Goal: Information Seeking & Learning: Check status

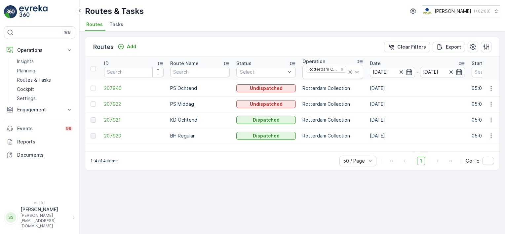
click at [113, 133] on span "207920" at bounding box center [134, 136] width 60 height 7
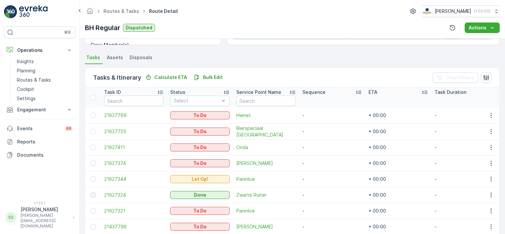
scroll to position [173, 0]
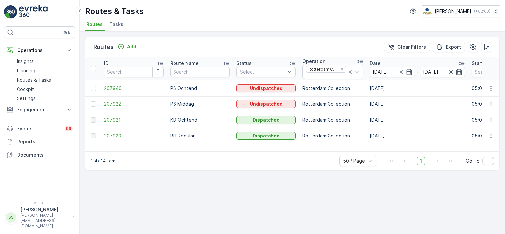
click at [124, 117] on span "207921" at bounding box center [134, 120] width 60 height 7
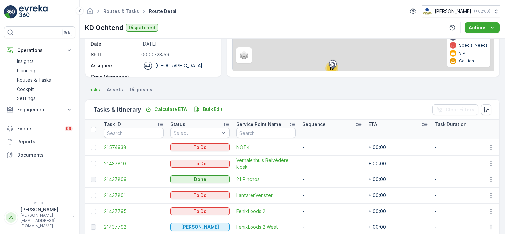
scroll to position [90, 0]
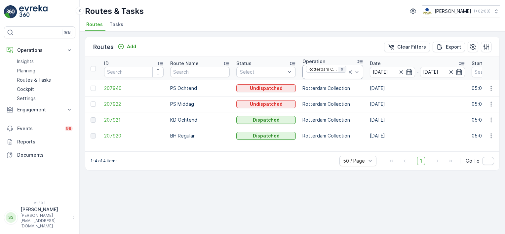
click at [343, 69] on icon "Remove Rotterdam Collection" at bounding box center [342, 69] width 5 height 5
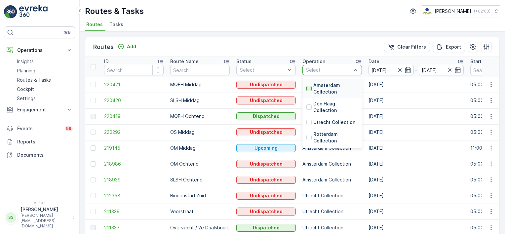
click at [308, 89] on div at bounding box center [309, 88] width 5 height 5
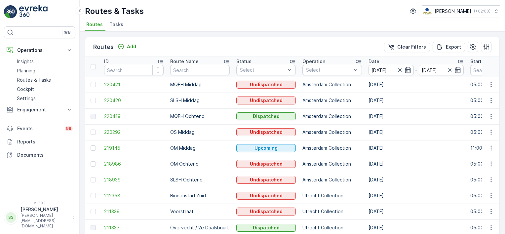
click at [285, 48] on div "Routes Add Clear Filters Export" at bounding box center [292, 47] width 415 height 20
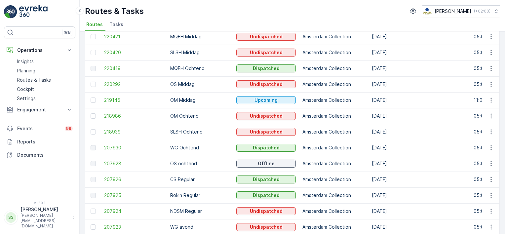
scroll to position [66, 0]
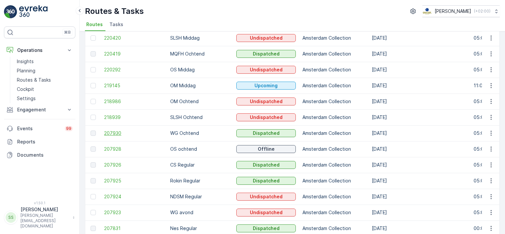
click at [113, 130] on span "207930" at bounding box center [134, 133] width 60 height 7
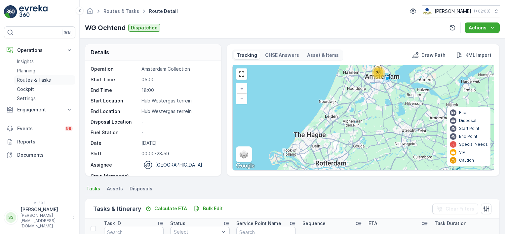
click at [35, 80] on p "Routes & Tasks" at bounding box center [34, 80] width 34 height 7
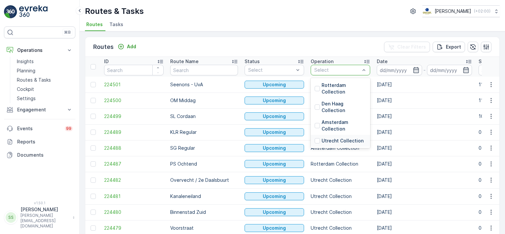
click at [322, 141] on p "Utrecht Collection" at bounding box center [343, 141] width 42 height 7
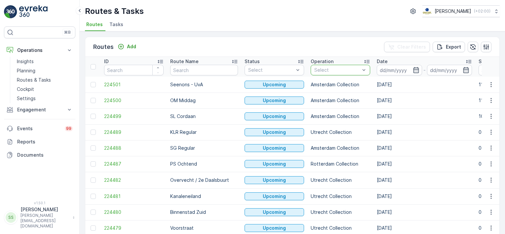
click at [328, 50] on div "Routes Add Clear Filters Export" at bounding box center [292, 47] width 415 height 20
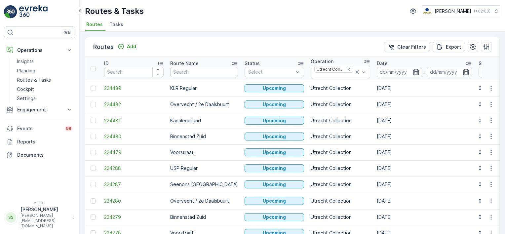
click at [388, 70] on input at bounding box center [399, 72] width 45 height 11
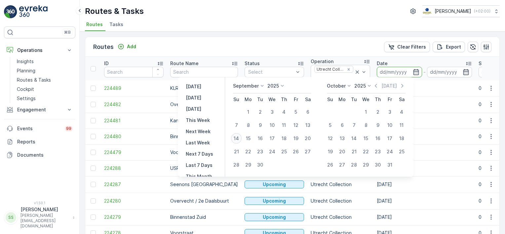
click at [238, 139] on div "14" at bounding box center [236, 138] width 11 height 11
type input "[DATE]"
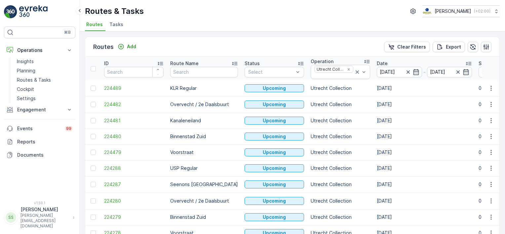
click at [283, 47] on div "Routes Add Clear Filters Export" at bounding box center [292, 47] width 415 height 20
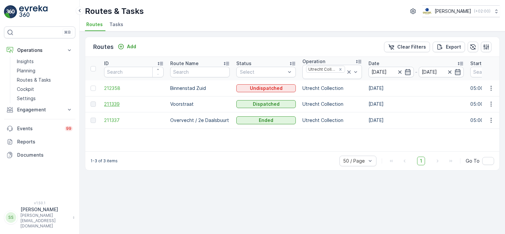
click at [112, 101] on span "211339" at bounding box center [134, 104] width 60 height 7
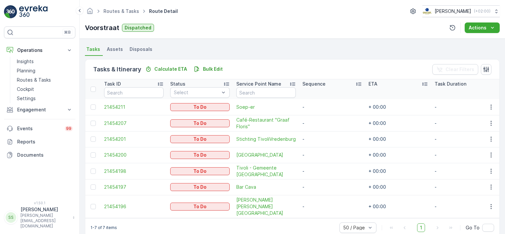
scroll to position [150, 0]
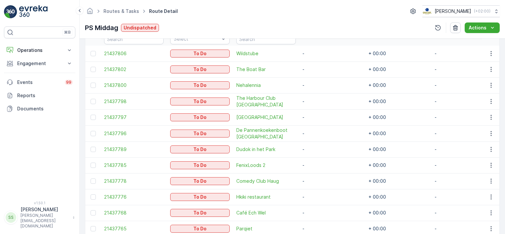
scroll to position [21, 0]
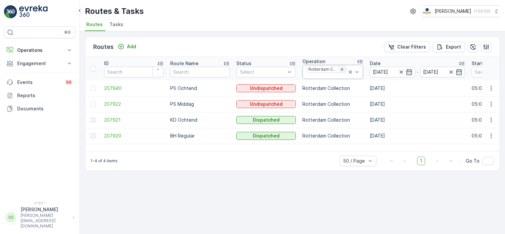
click at [341, 69] on icon "Remove Rotterdam Collection" at bounding box center [342, 69] width 5 height 5
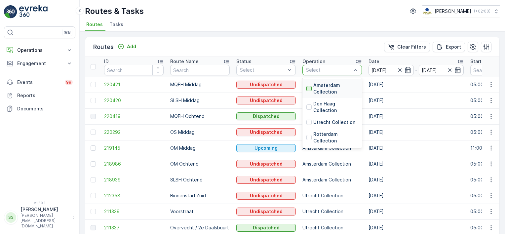
click at [308, 86] on div at bounding box center [309, 88] width 5 height 5
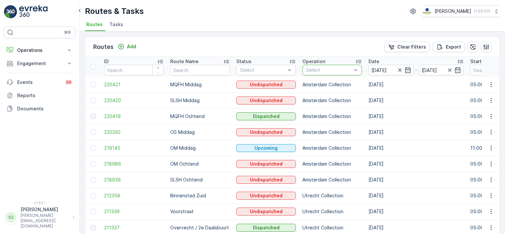
click at [309, 43] on div "Routes Add Clear Filters Export" at bounding box center [292, 47] width 415 height 20
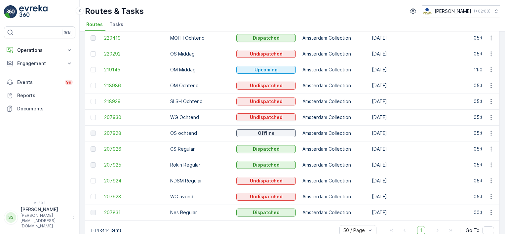
scroll to position [95, 0]
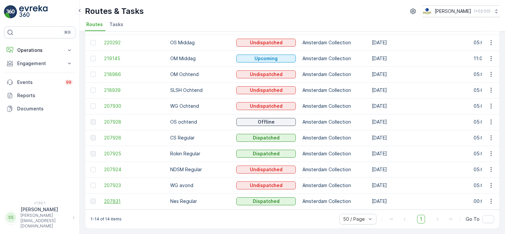
click at [115, 200] on span "207831" at bounding box center [134, 201] width 60 height 7
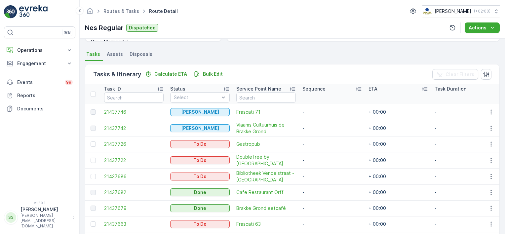
scroll to position [134, 0]
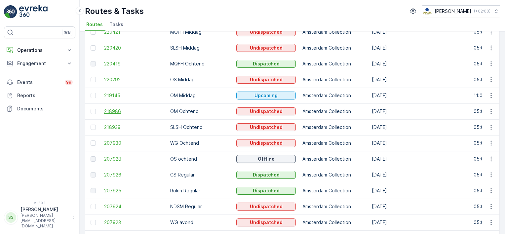
scroll to position [95, 0]
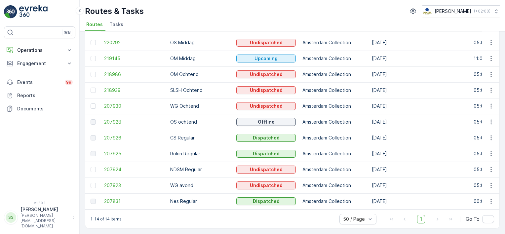
click at [114, 152] on span "207925" at bounding box center [134, 154] width 60 height 7
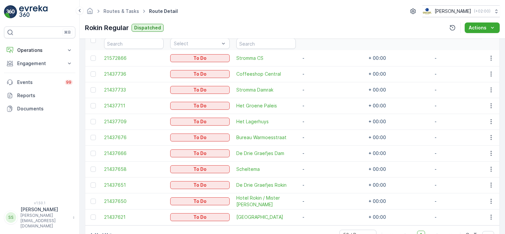
scroll to position [177, 0]
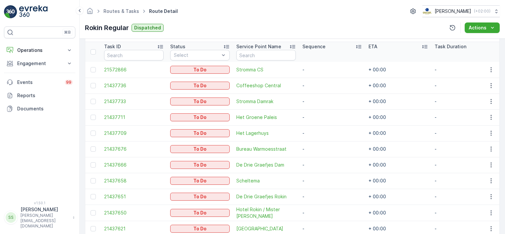
click at [213, 14] on div "Routes & Tasks Route Detail Oscar Circulair ( +02:00 )" at bounding box center [292, 11] width 415 height 12
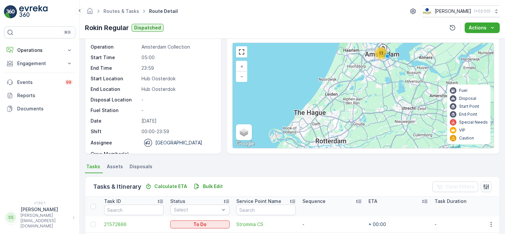
scroll to position [0, 0]
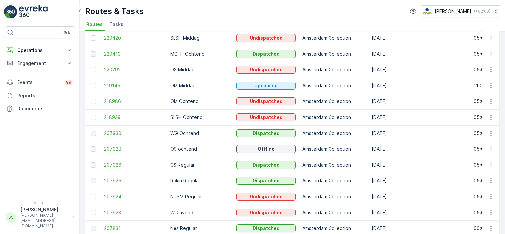
scroll to position [95, 0]
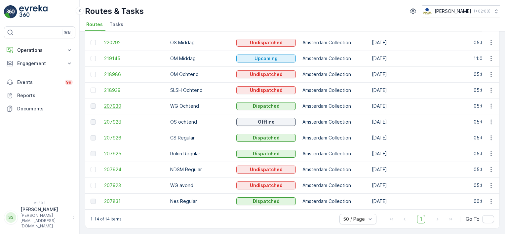
click at [116, 103] on span "207930" at bounding box center [134, 106] width 60 height 7
